Goal: Check status: Check status

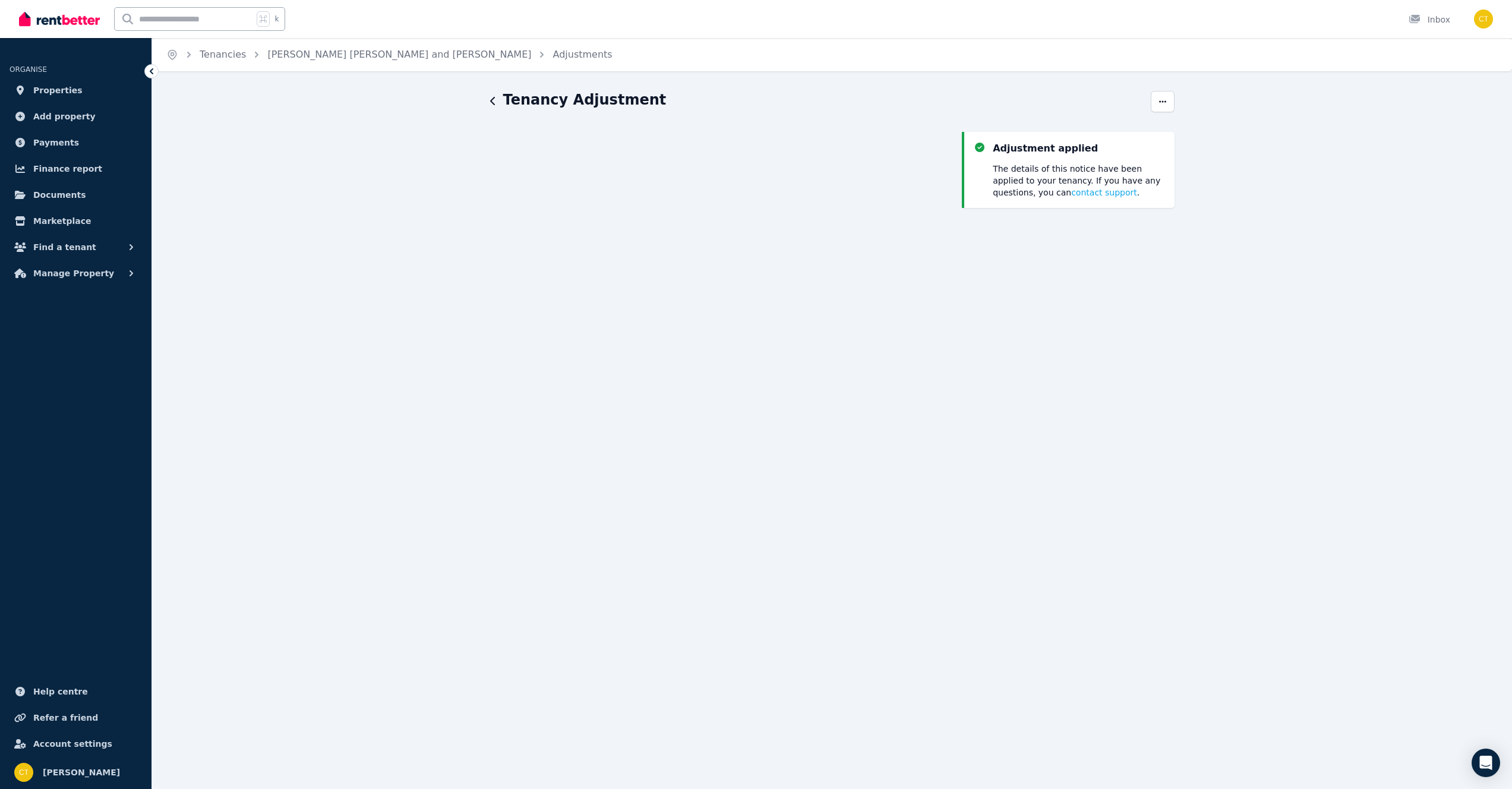
click at [512, 97] on h1 "Tenancy Adjustment" at bounding box center [584, 100] width 163 height 19
click at [493, 103] on icon "button" at bounding box center [493, 101] width 5 height 9
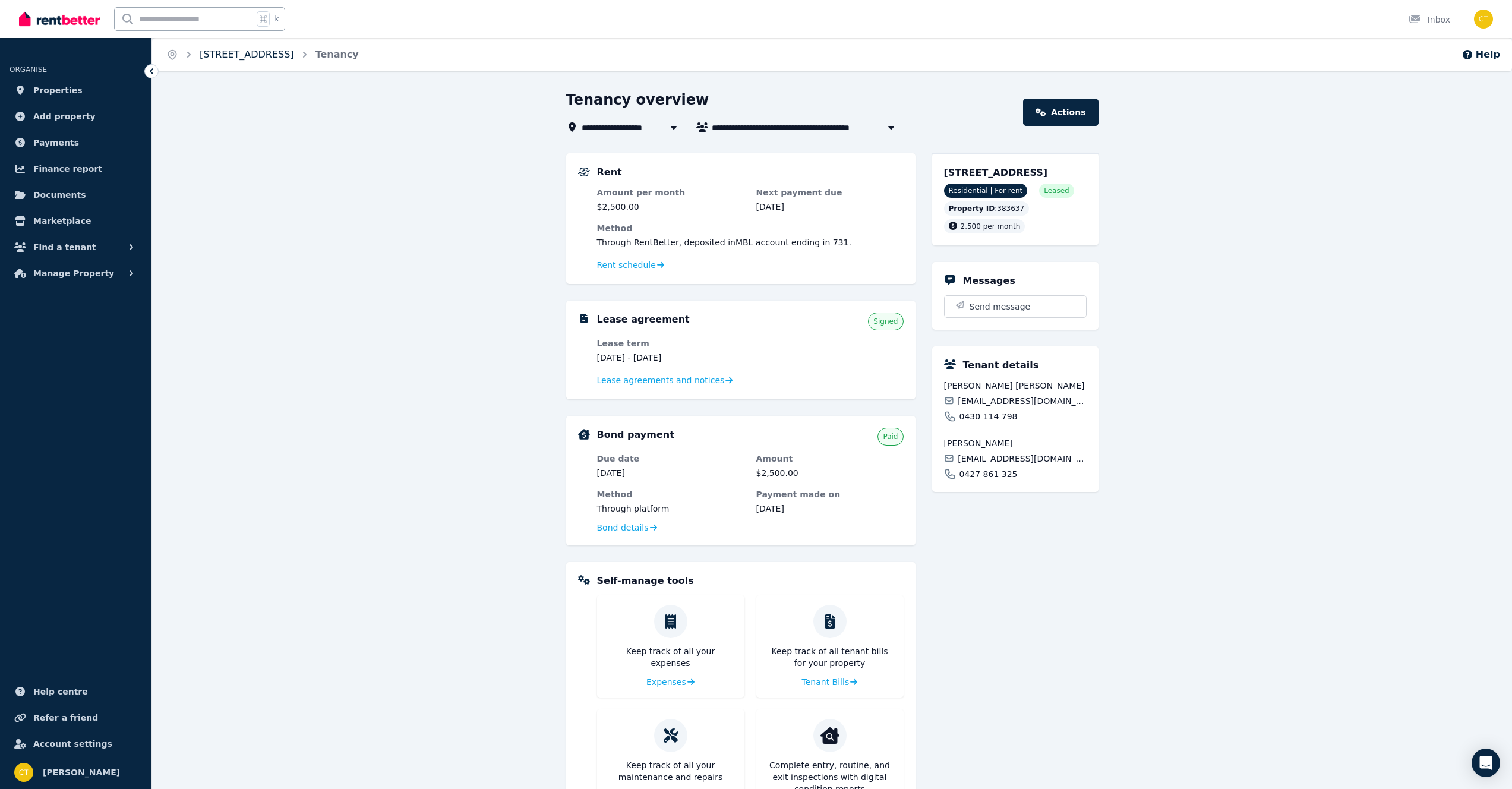
click at [257, 55] on link "2 Stoke Pl, Richmond" at bounding box center [247, 54] width 94 height 11
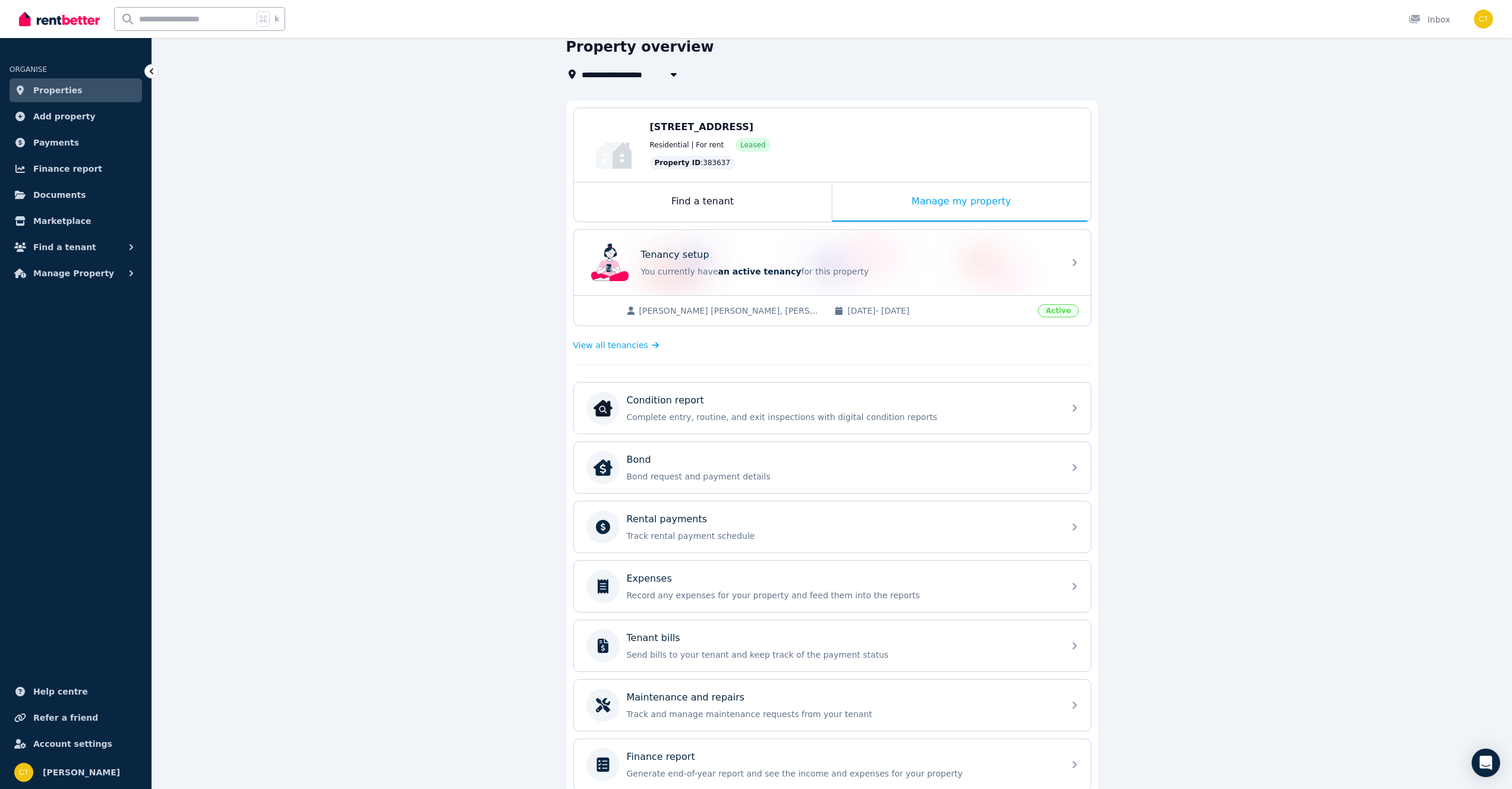
scroll to position [107, 0]
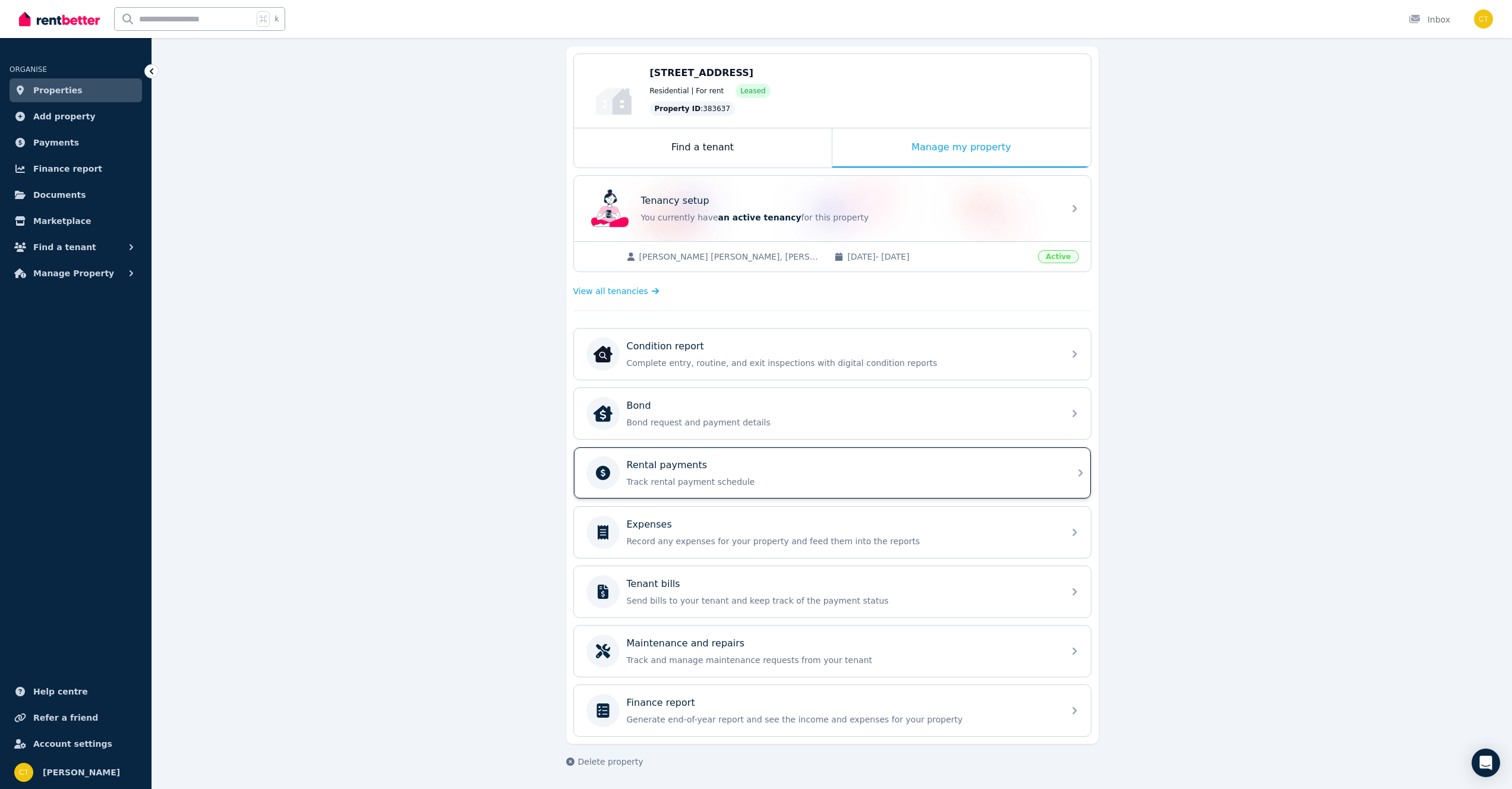
click at [747, 472] on div "Rental payments Track rental payment schedule" at bounding box center [841, 473] width 430 height 30
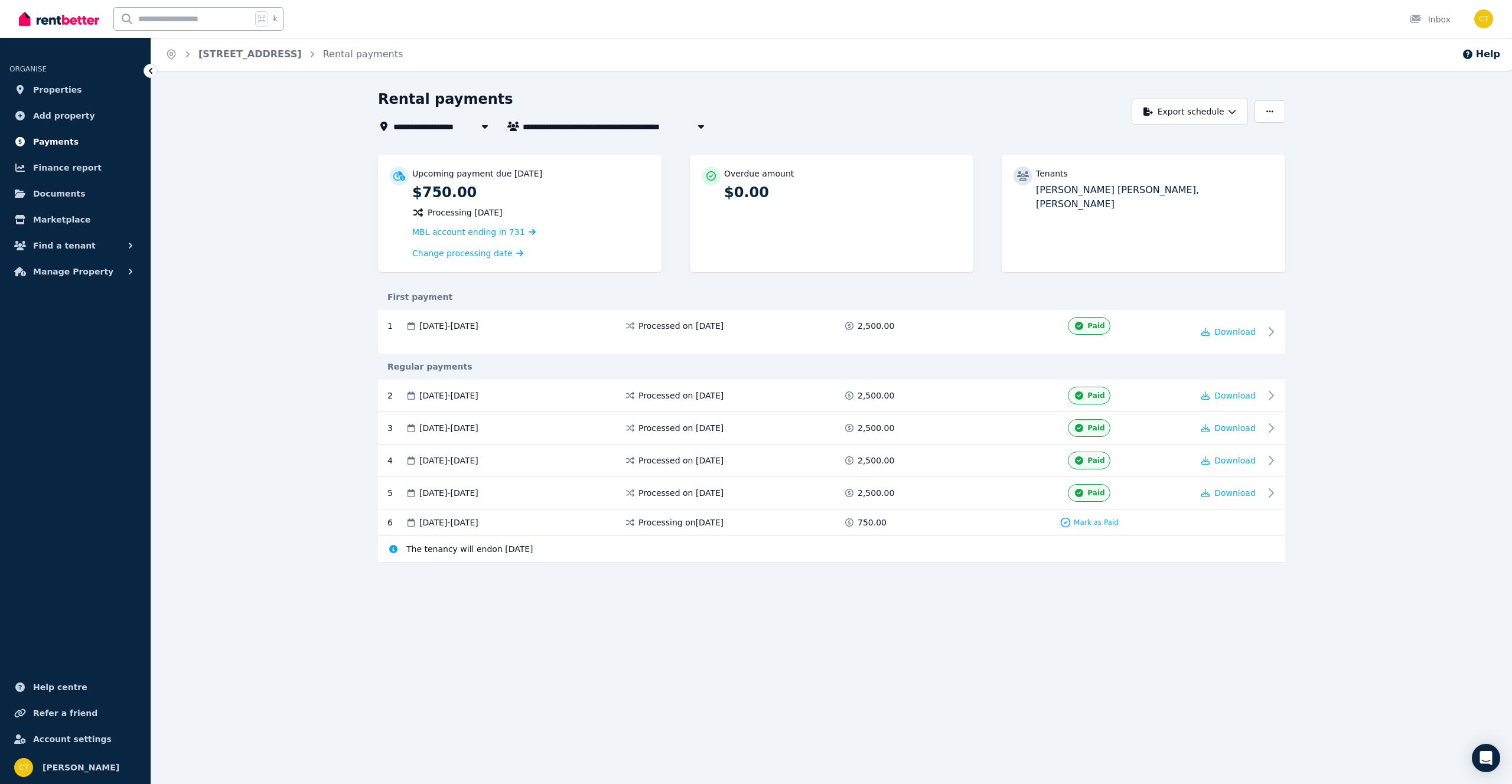
click at [90, 141] on link "Payments" at bounding box center [75, 142] width 131 height 24
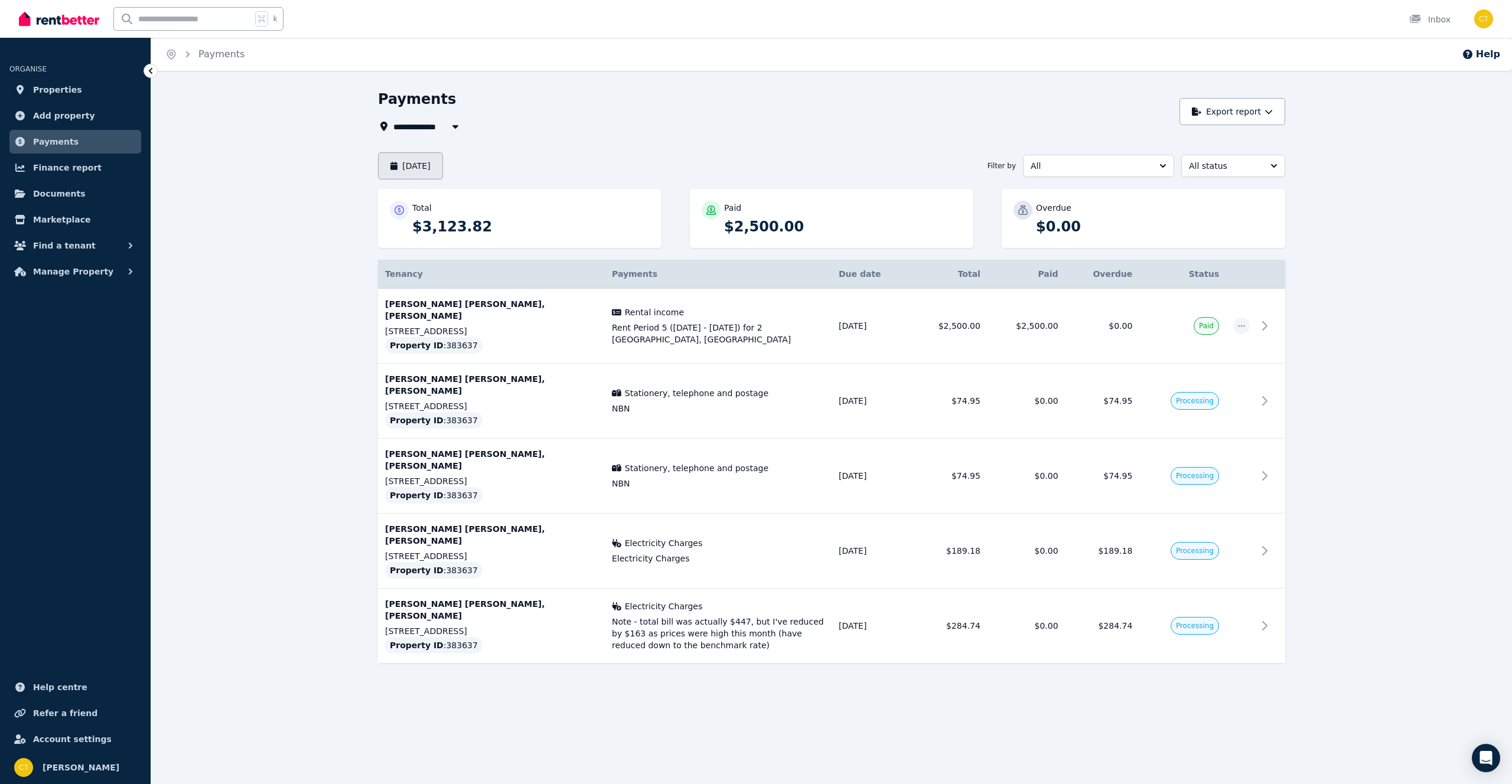
click at [429, 166] on button "August 2025" at bounding box center [410, 166] width 65 height 27
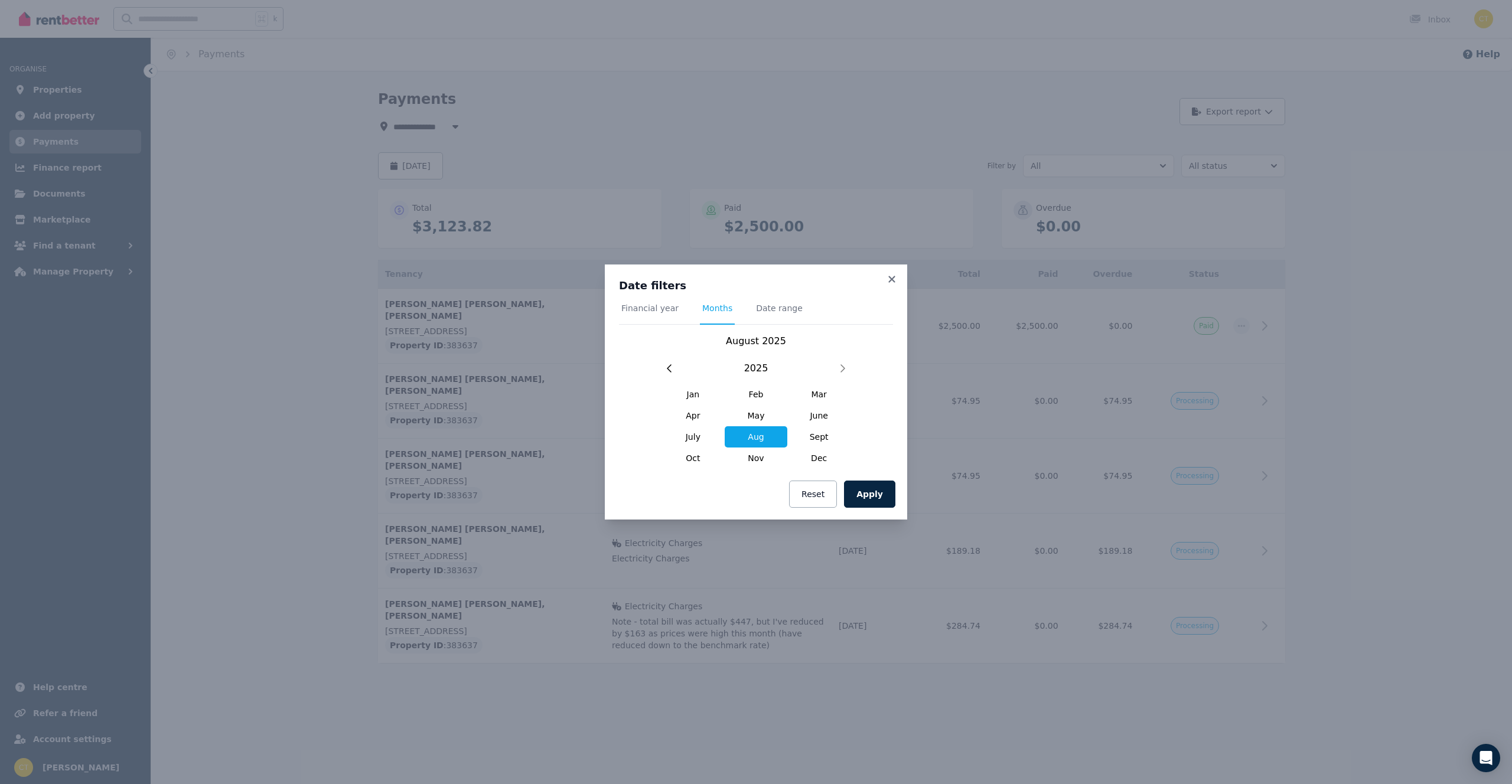
click at [657, 295] on div "Date filters Financial year Months Date range August 2025 2025 Jan Feb Mar Apr …" at bounding box center [755, 374] width 274 height 190
click at [654, 306] on span "Financial year" at bounding box center [649, 308] width 57 height 12
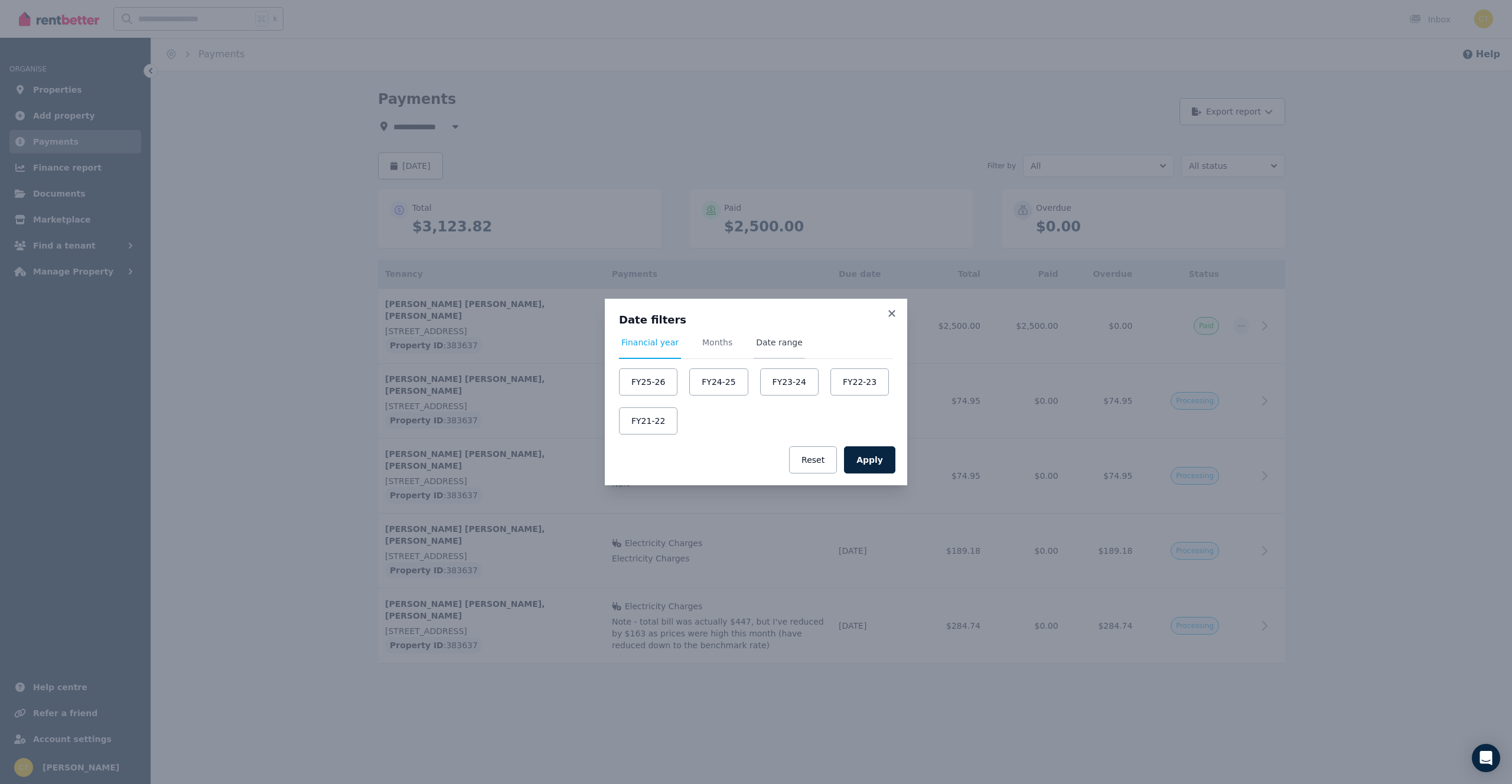
click at [783, 340] on span "Date range" at bounding box center [779, 343] width 47 height 12
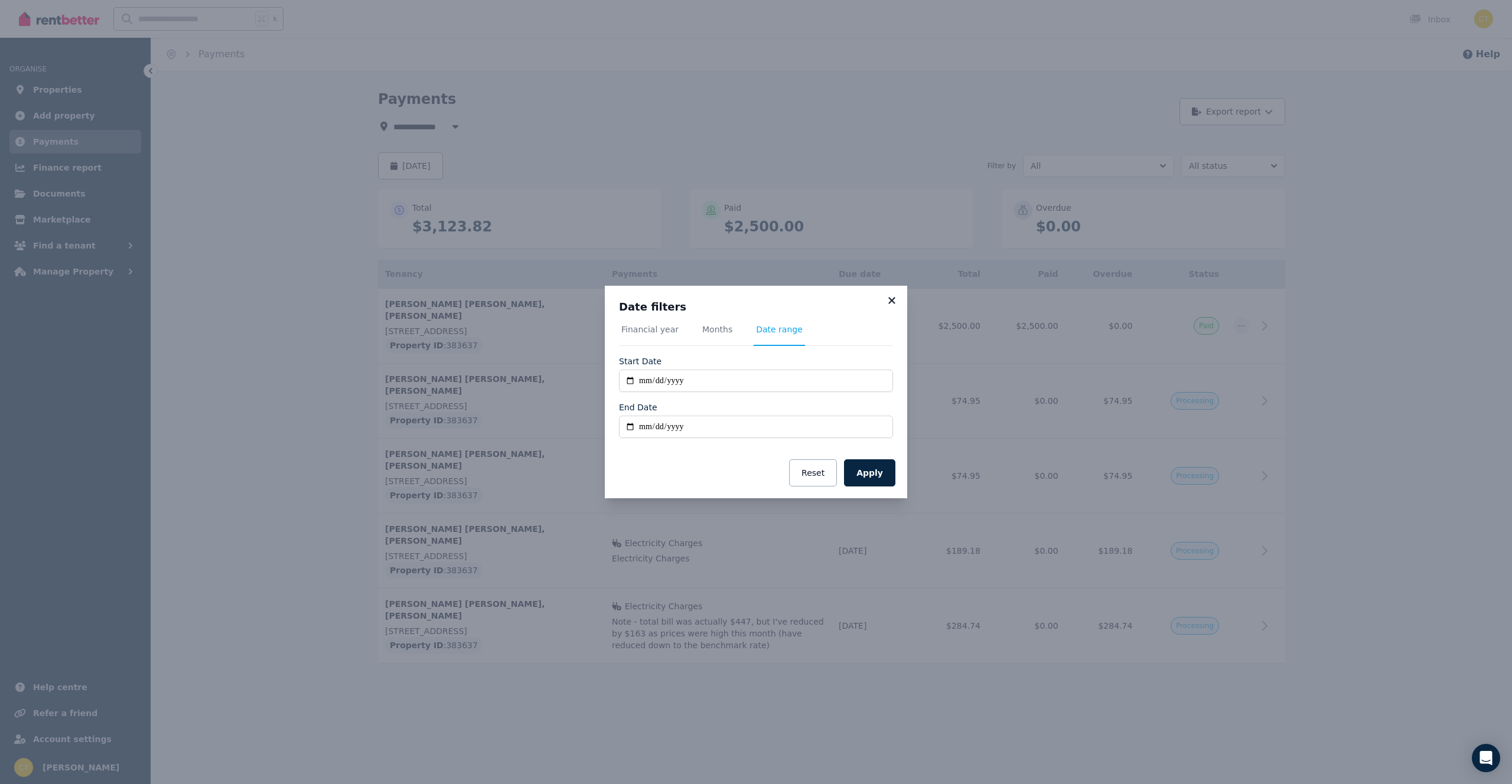
click at [891, 305] on icon at bounding box center [892, 300] width 12 height 10
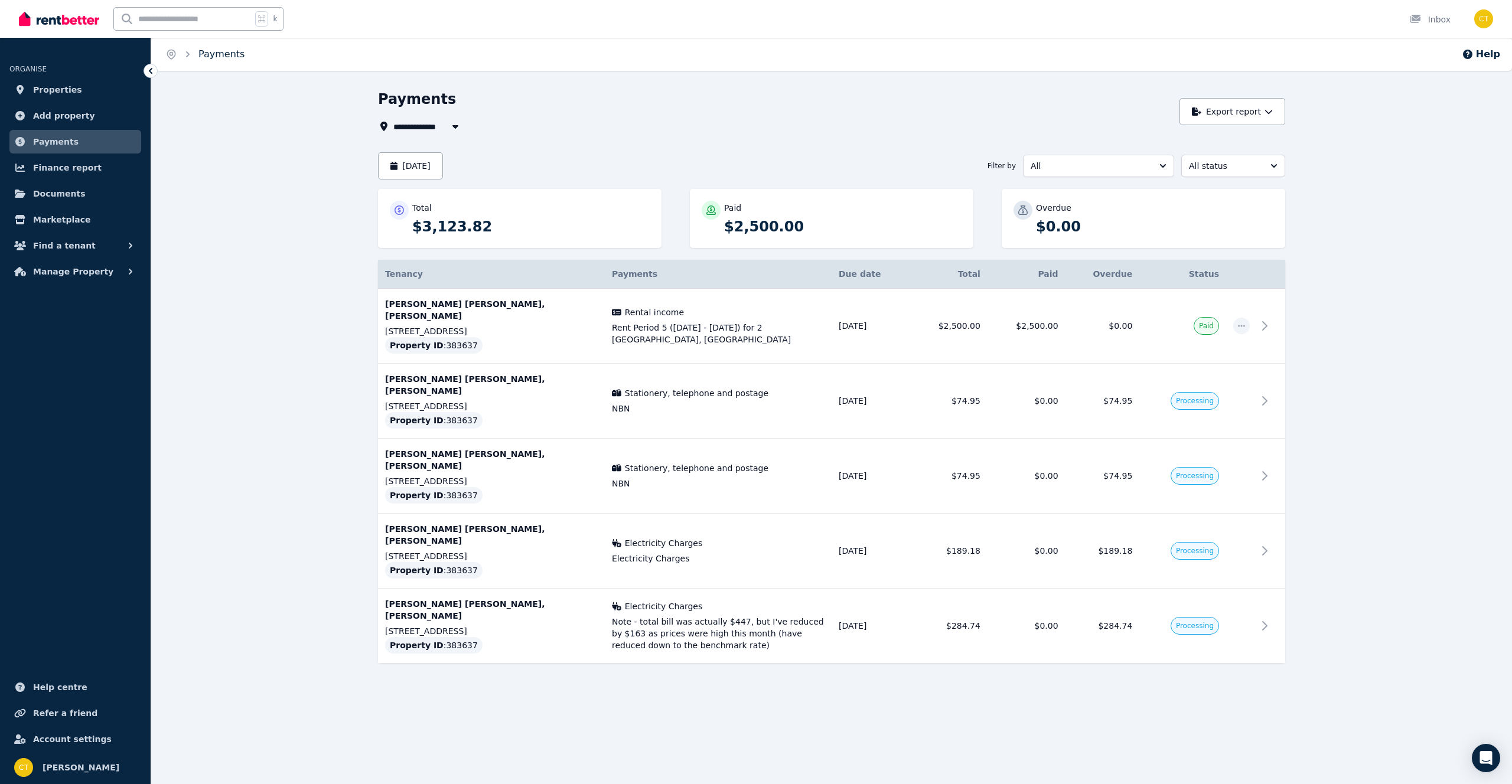
click at [222, 52] on link "Payments" at bounding box center [222, 54] width 46 height 11
